Goal: Task Accomplishment & Management: Manage account settings

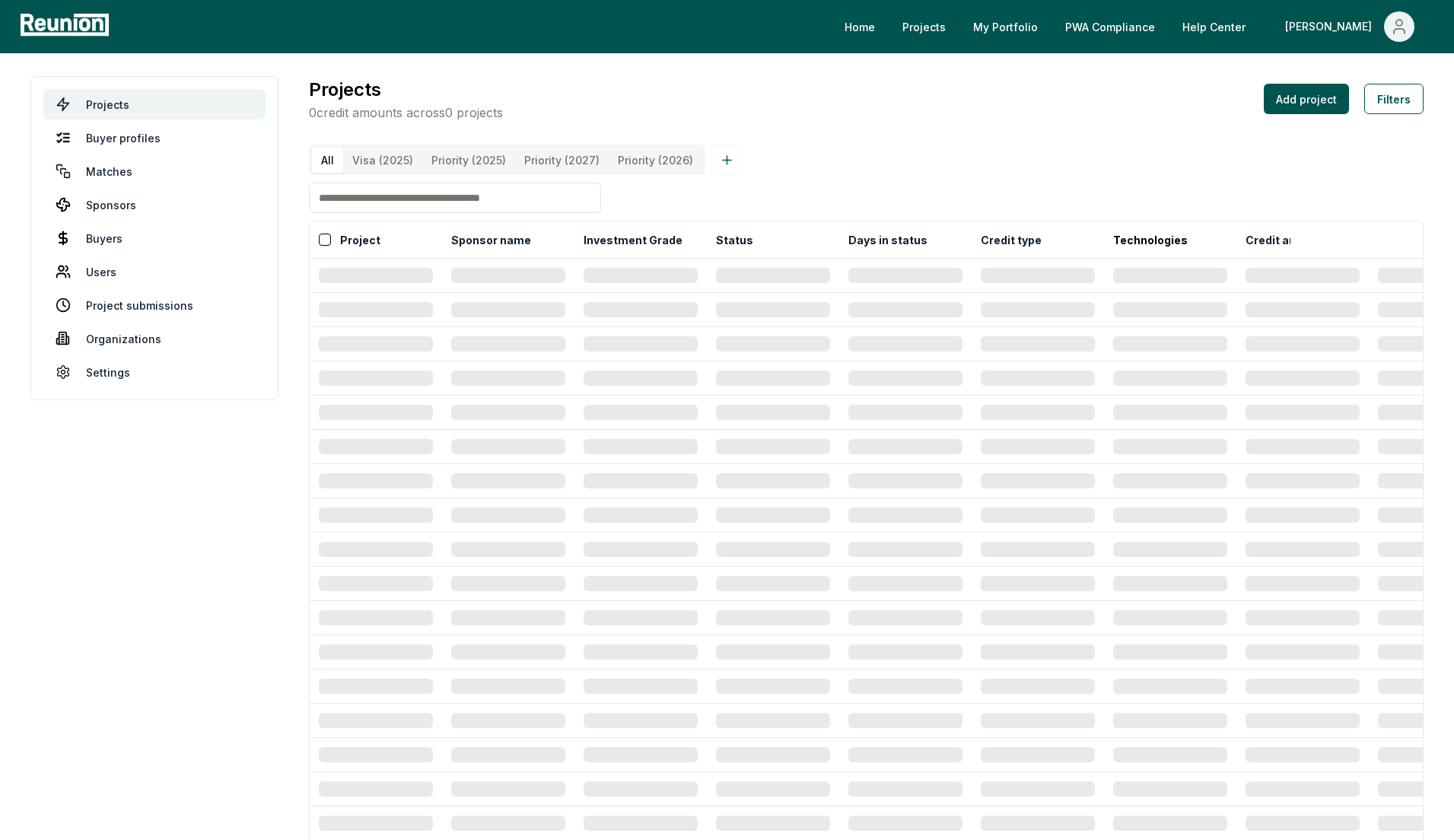
click at [366, 211] on input at bounding box center [455, 197] width 292 height 30
type input "*********"
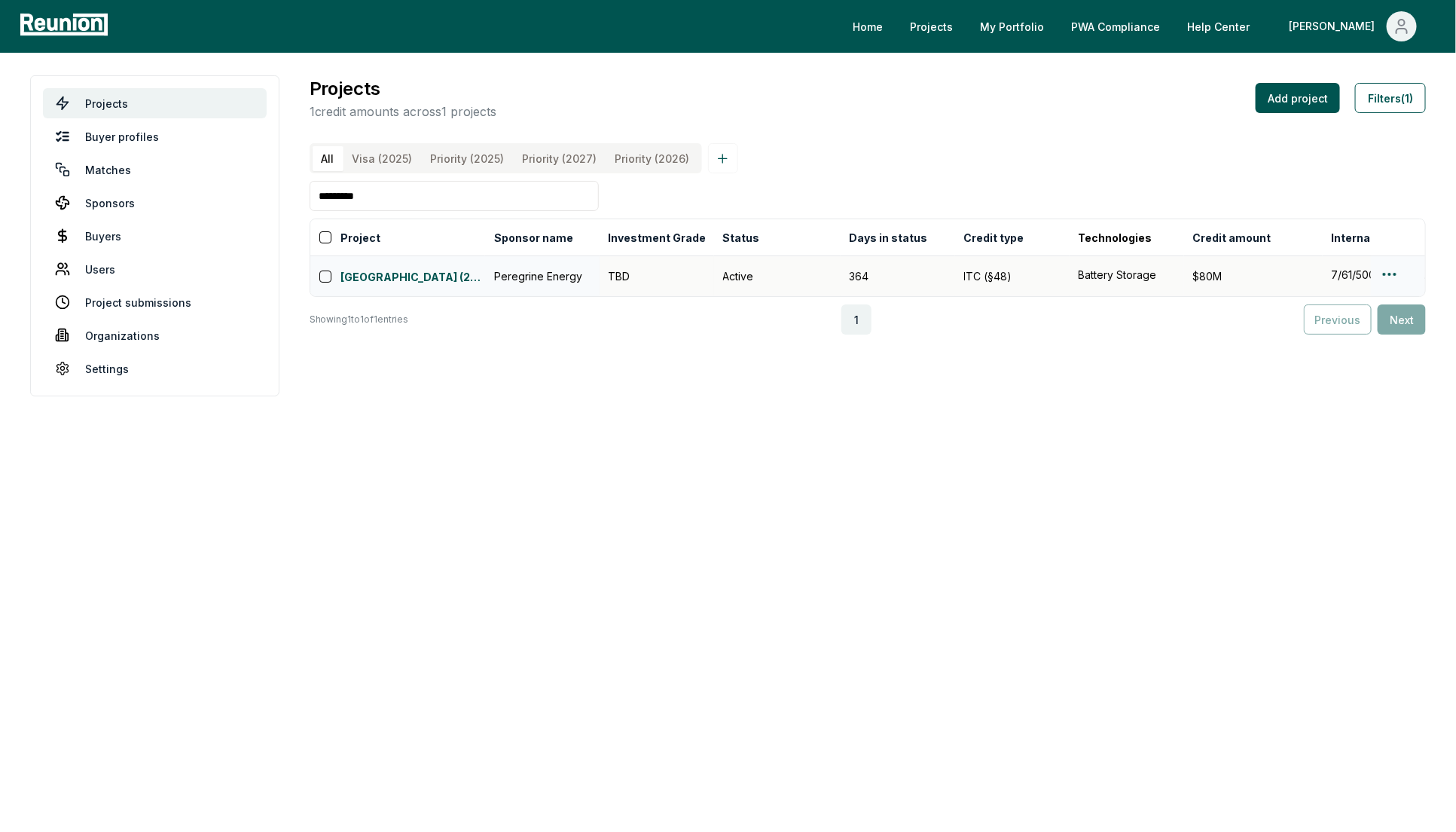
click at [959, 287] on html "Please visit us on your desktop We're working on making our marketplace mobile-…" at bounding box center [728, 416] width 1456 height 832
click at [959, 351] on div "Edit" at bounding box center [1371, 351] width 143 height 25
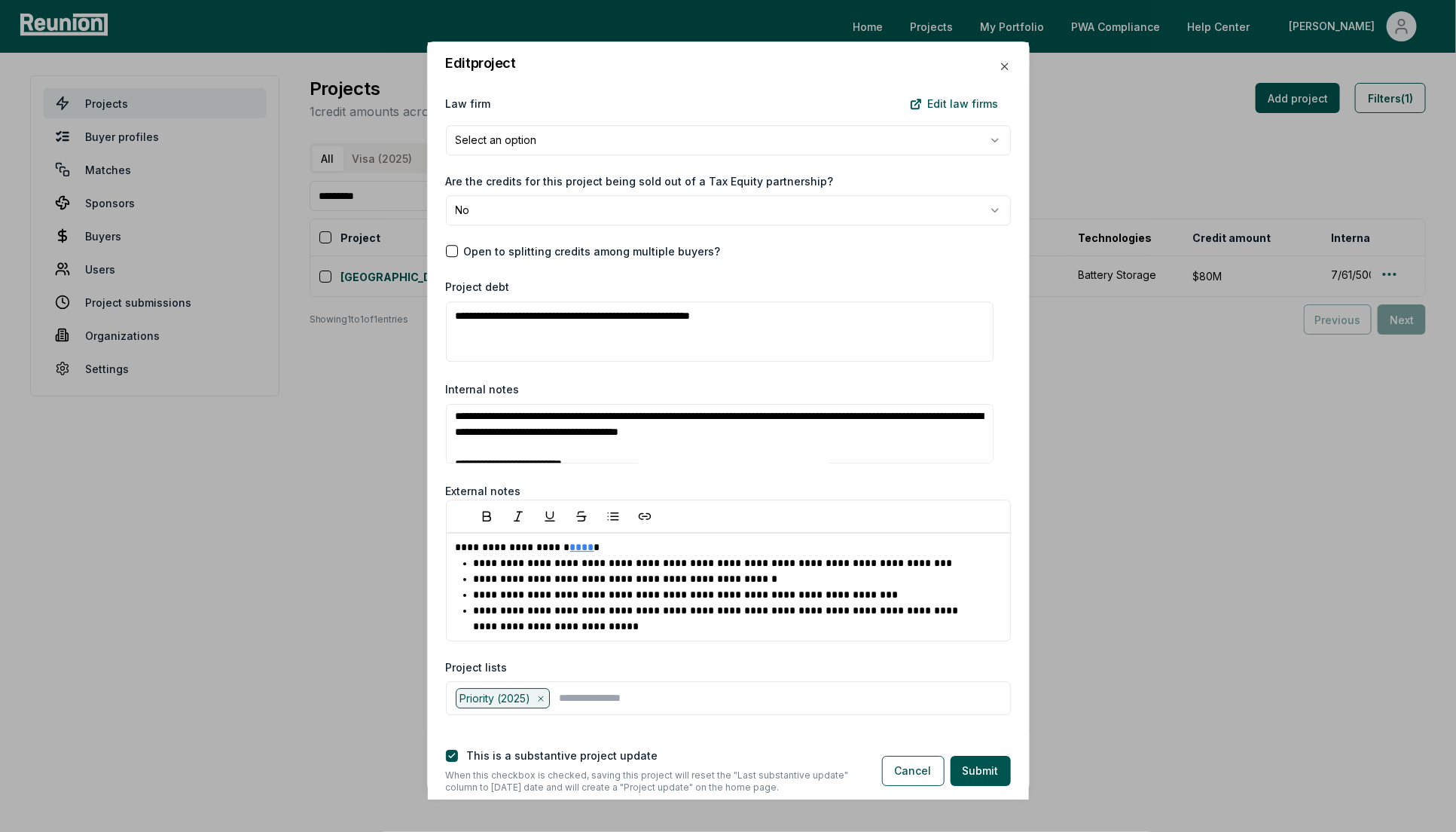
scroll to position [5, 0]
click at [475, 417] on textarea "Internal notes" at bounding box center [720, 434] width 548 height 61
click at [454, 412] on textarea "Internal notes" at bounding box center [720, 434] width 548 height 61
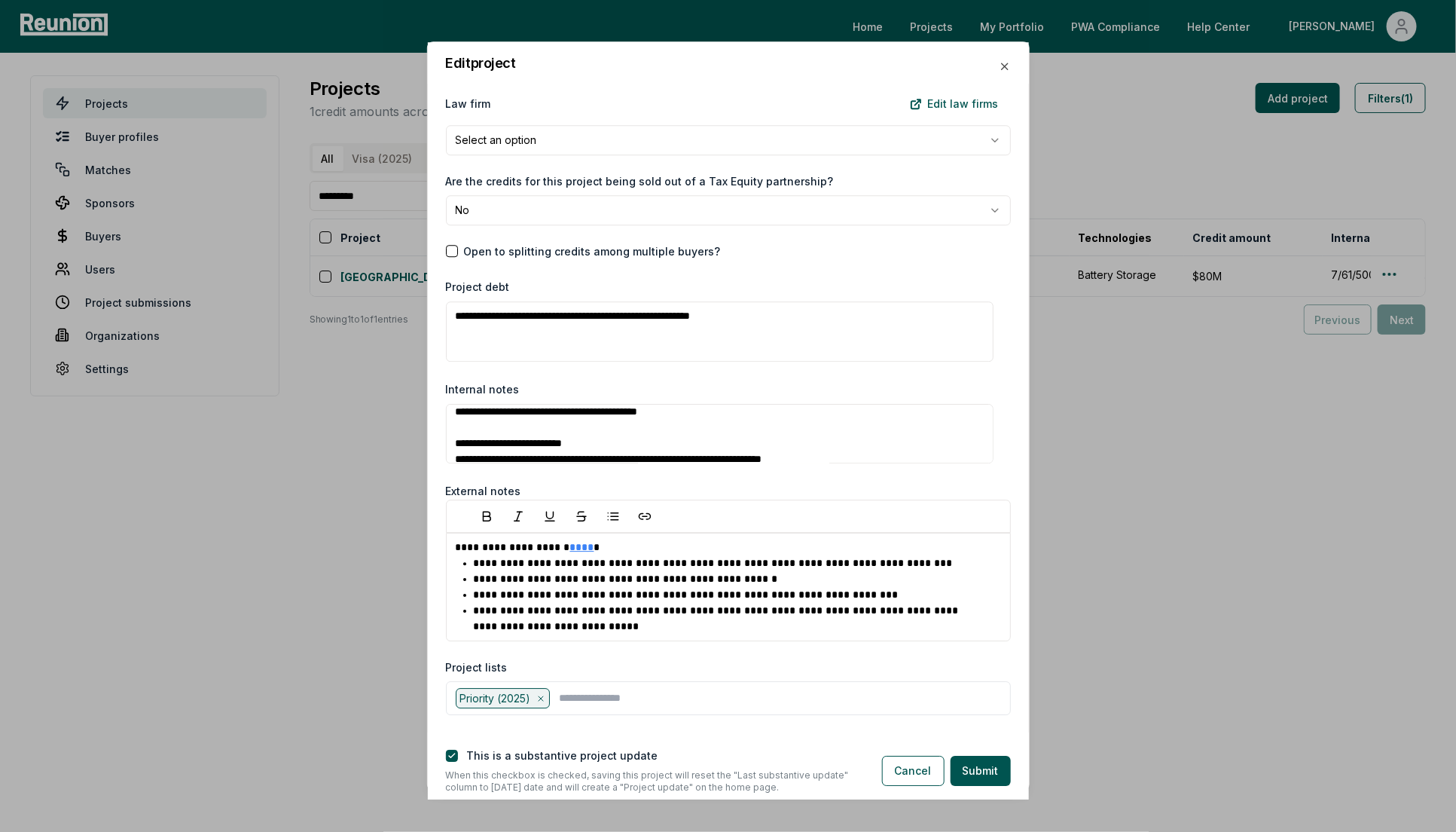
scroll to position [0, 0]
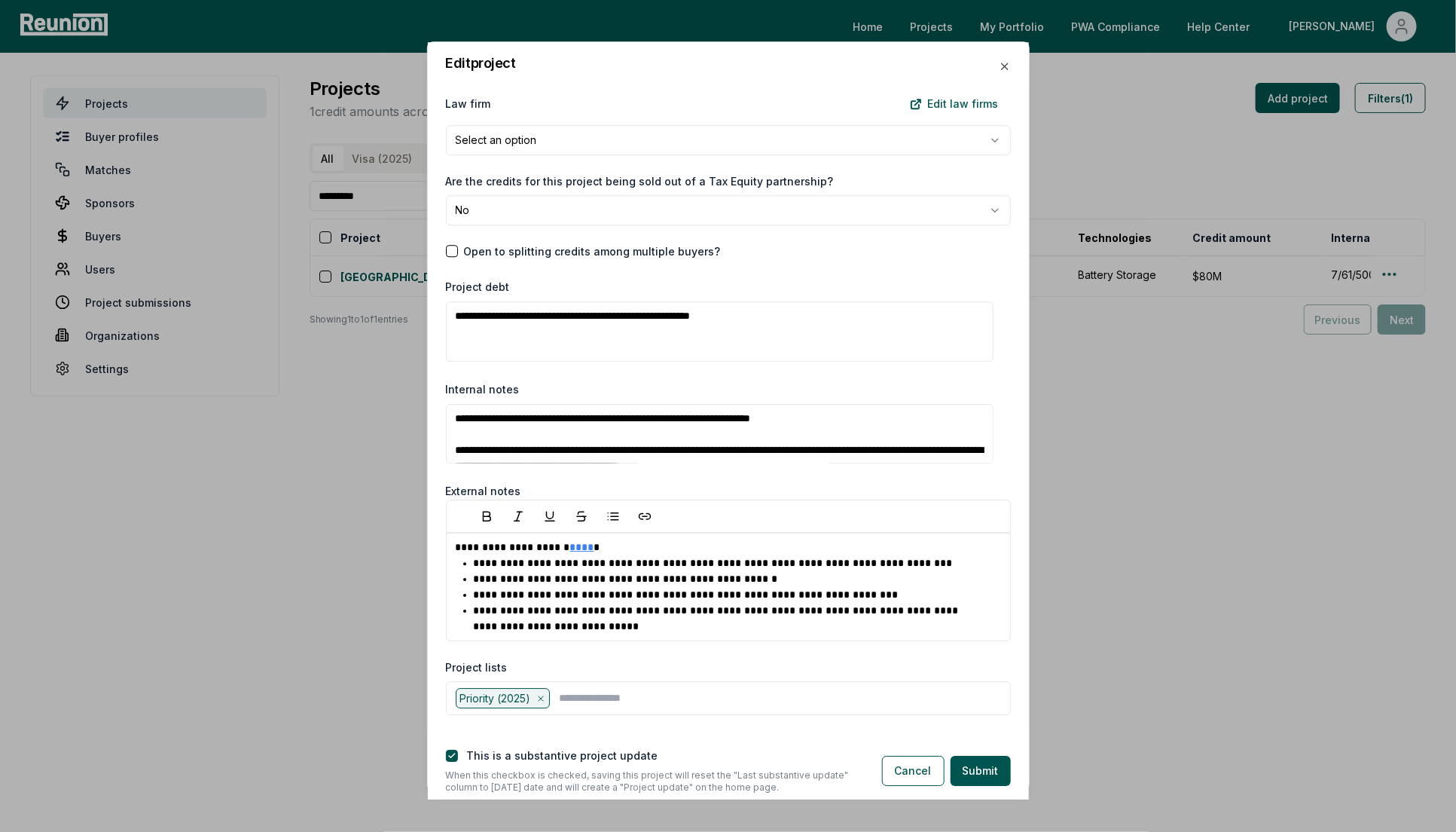
click at [576, 409] on textarea "Internal notes" at bounding box center [720, 434] width 548 height 61
type textarea "**********"
click at [959, 554] on button "Submit" at bounding box center [980, 771] width 61 height 30
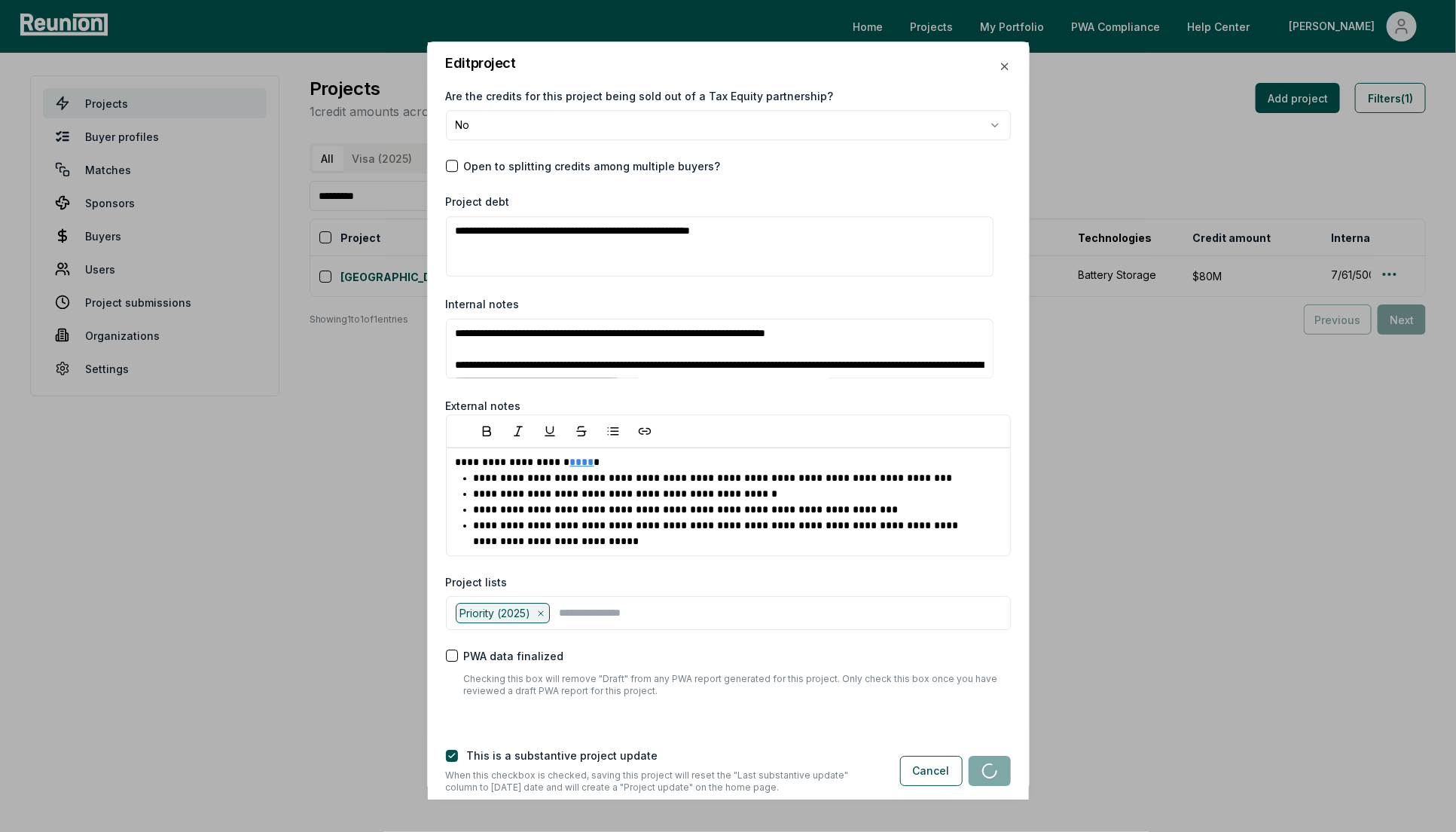
scroll to position [2144, 0]
